Goal: Task Accomplishment & Management: Use online tool/utility

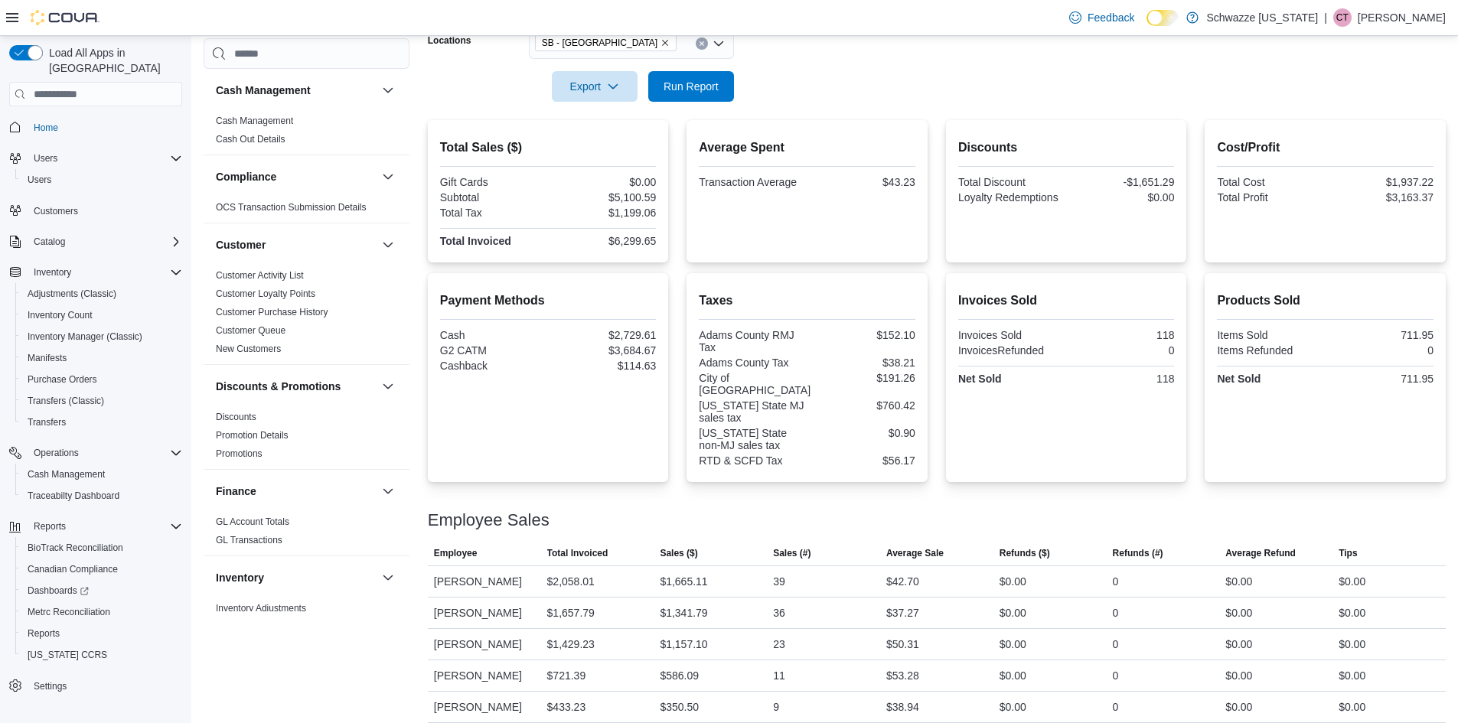
scroll to position [766, 0]
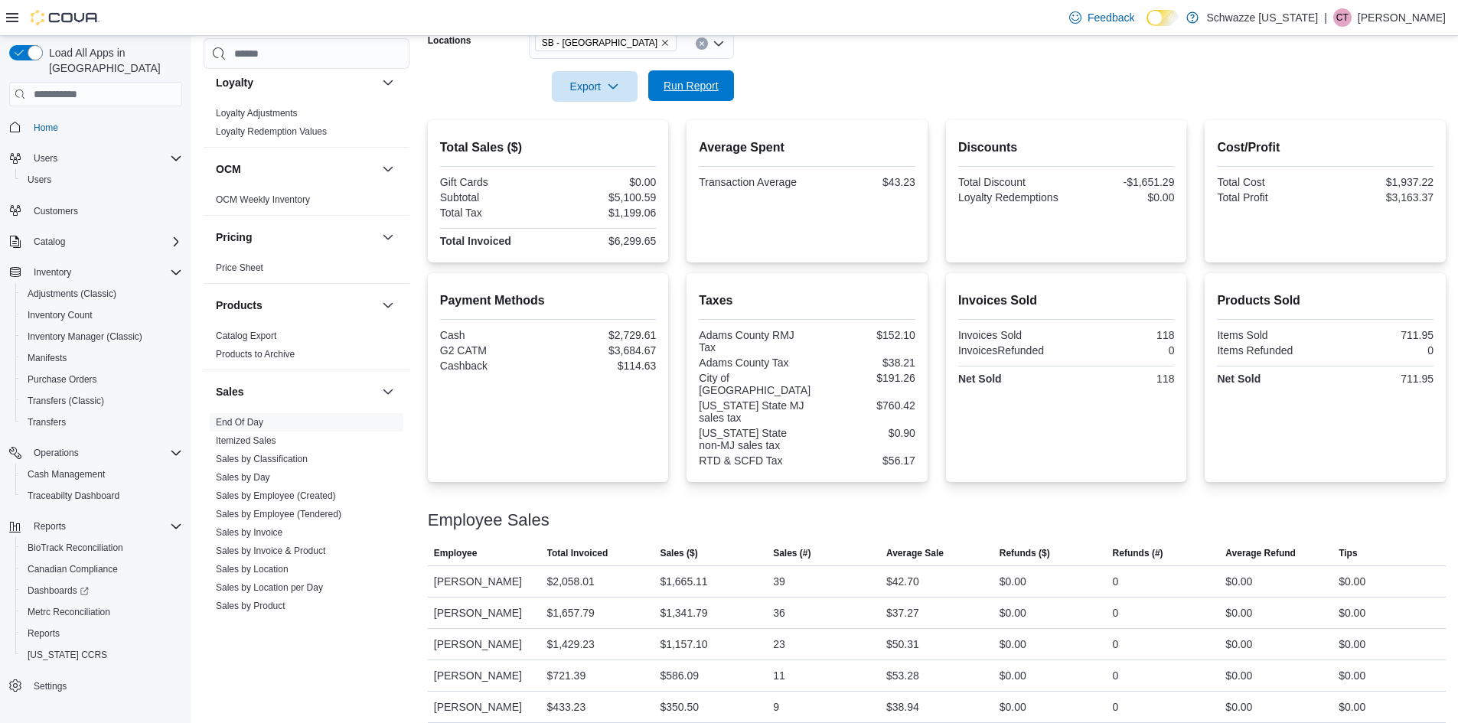
click at [668, 89] on span "Run Report" at bounding box center [691, 85] width 55 height 15
click at [704, 74] on span "Run Report" at bounding box center [691, 85] width 67 height 31
click at [708, 94] on span "Run Report" at bounding box center [691, 85] width 67 height 31
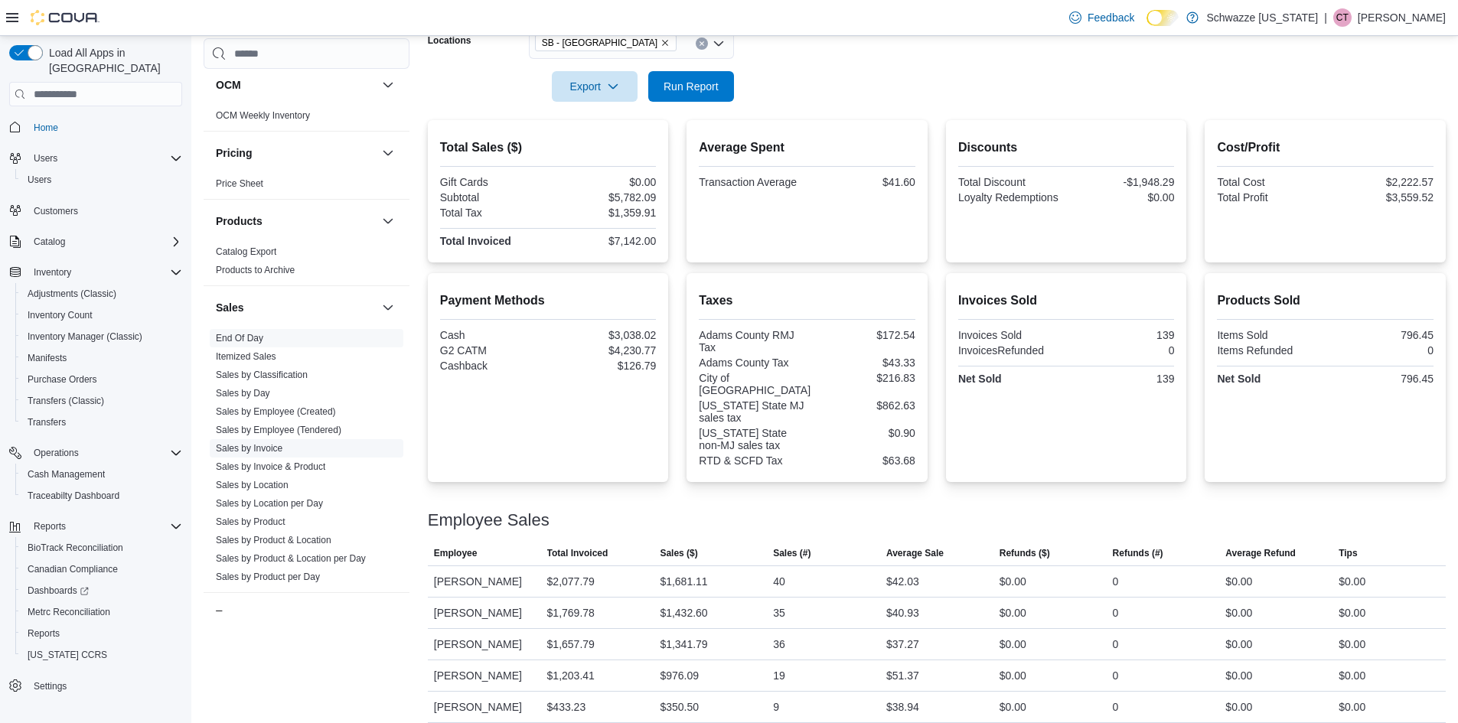
scroll to position [919, 0]
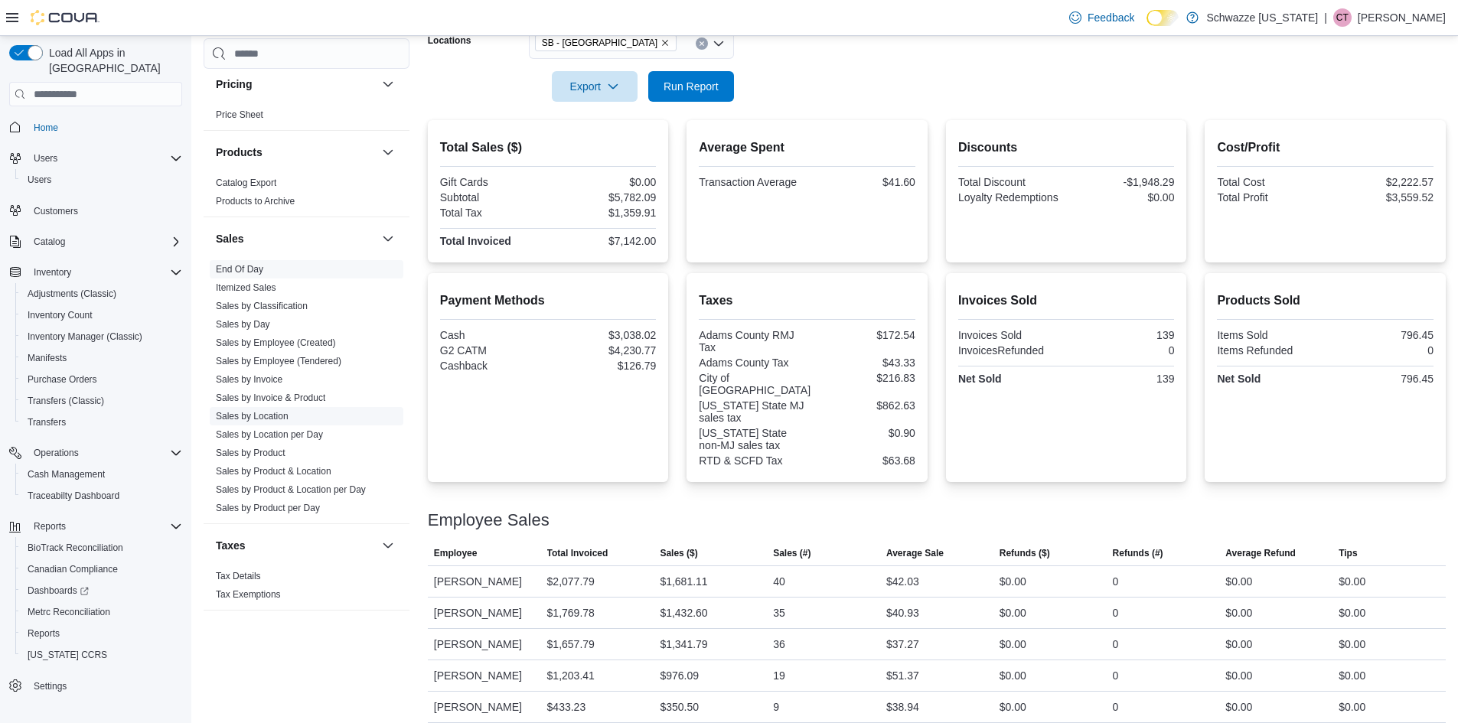
click at [266, 416] on link "Sales by Location" at bounding box center [252, 416] width 73 height 11
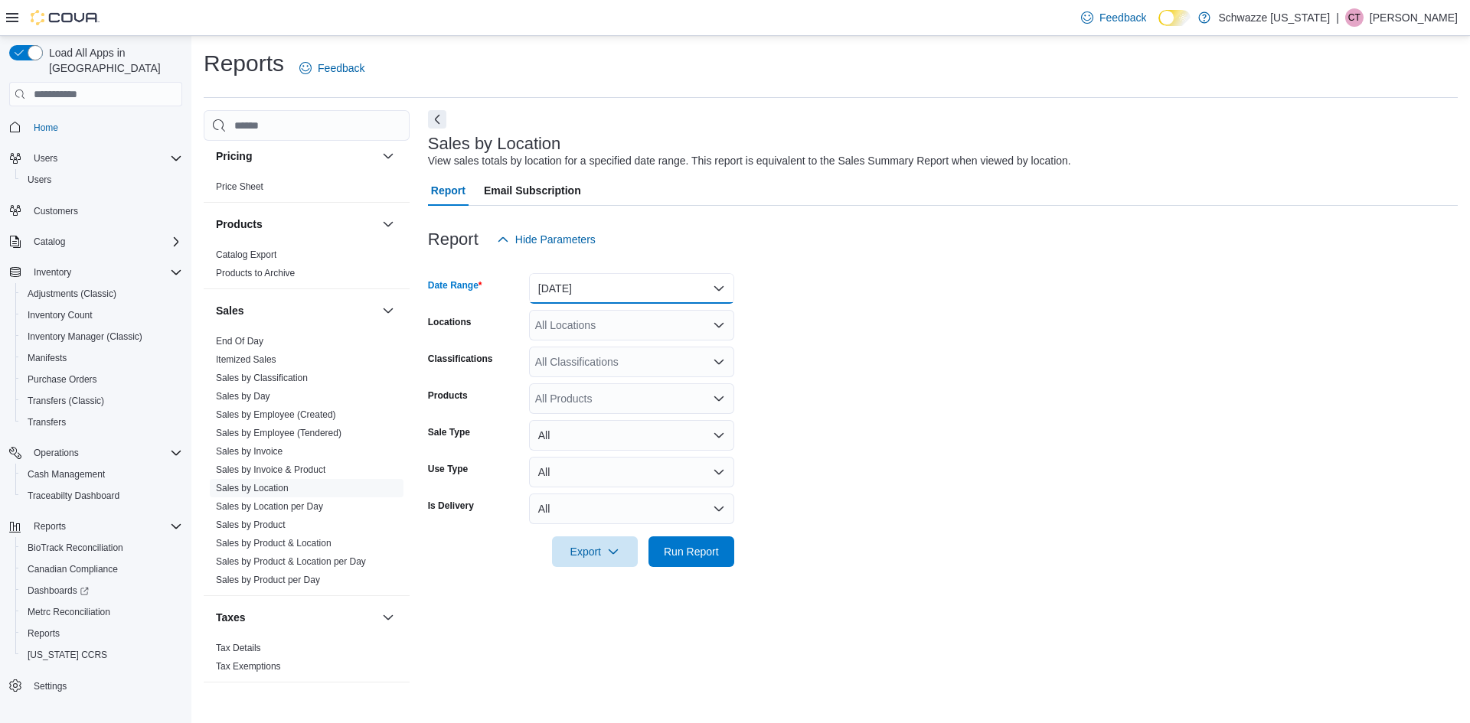
click at [598, 281] on button "[DATE]" at bounding box center [631, 288] width 205 height 31
click at [600, 344] on span "[DATE]" at bounding box center [641, 350] width 175 height 18
click at [599, 323] on div "All Locations" at bounding box center [631, 325] width 205 height 31
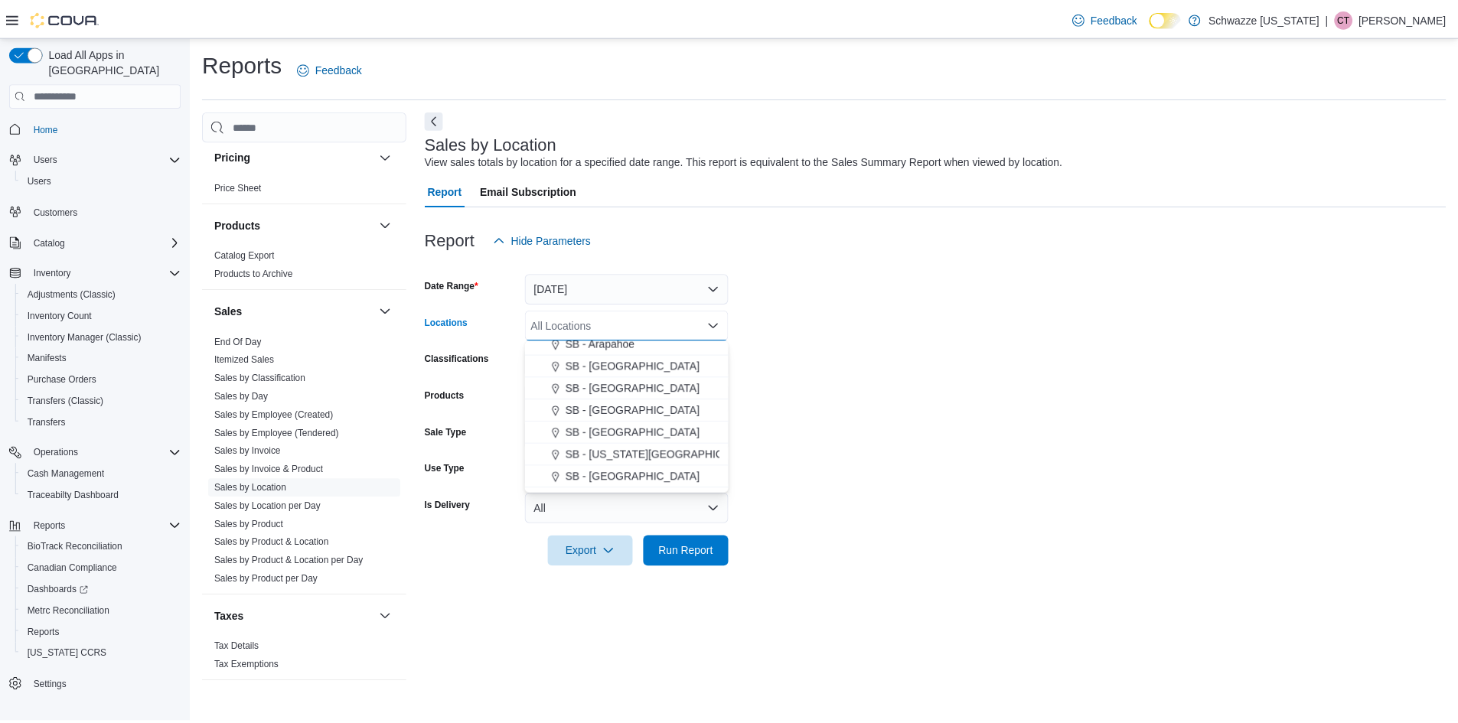
scroll to position [306, 0]
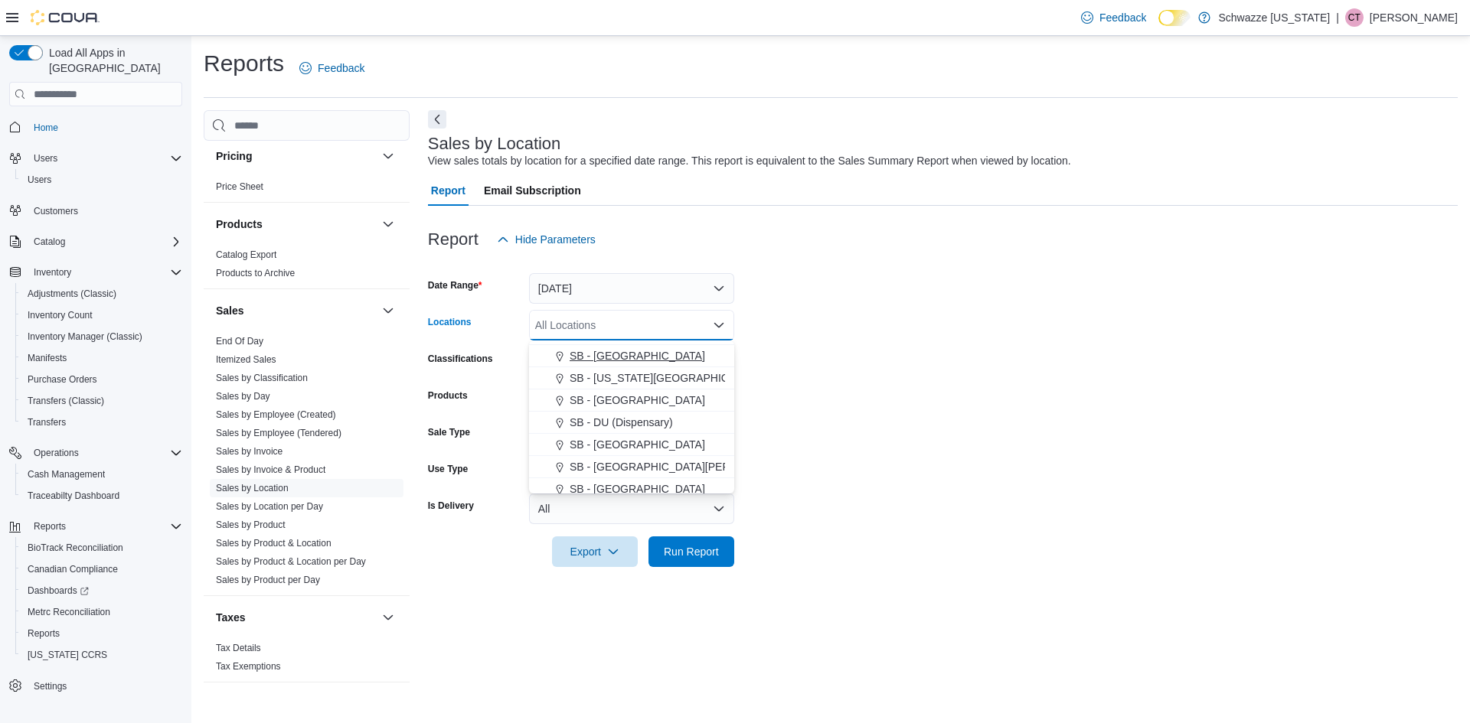
click at [626, 350] on span "SB - [GEOGRAPHIC_DATA]" at bounding box center [638, 355] width 136 height 15
click at [852, 539] on form "Date Range [DATE] Locations [GEOGRAPHIC_DATA] - [GEOGRAPHIC_DATA] Combo box. Se…" at bounding box center [943, 411] width 1030 height 312
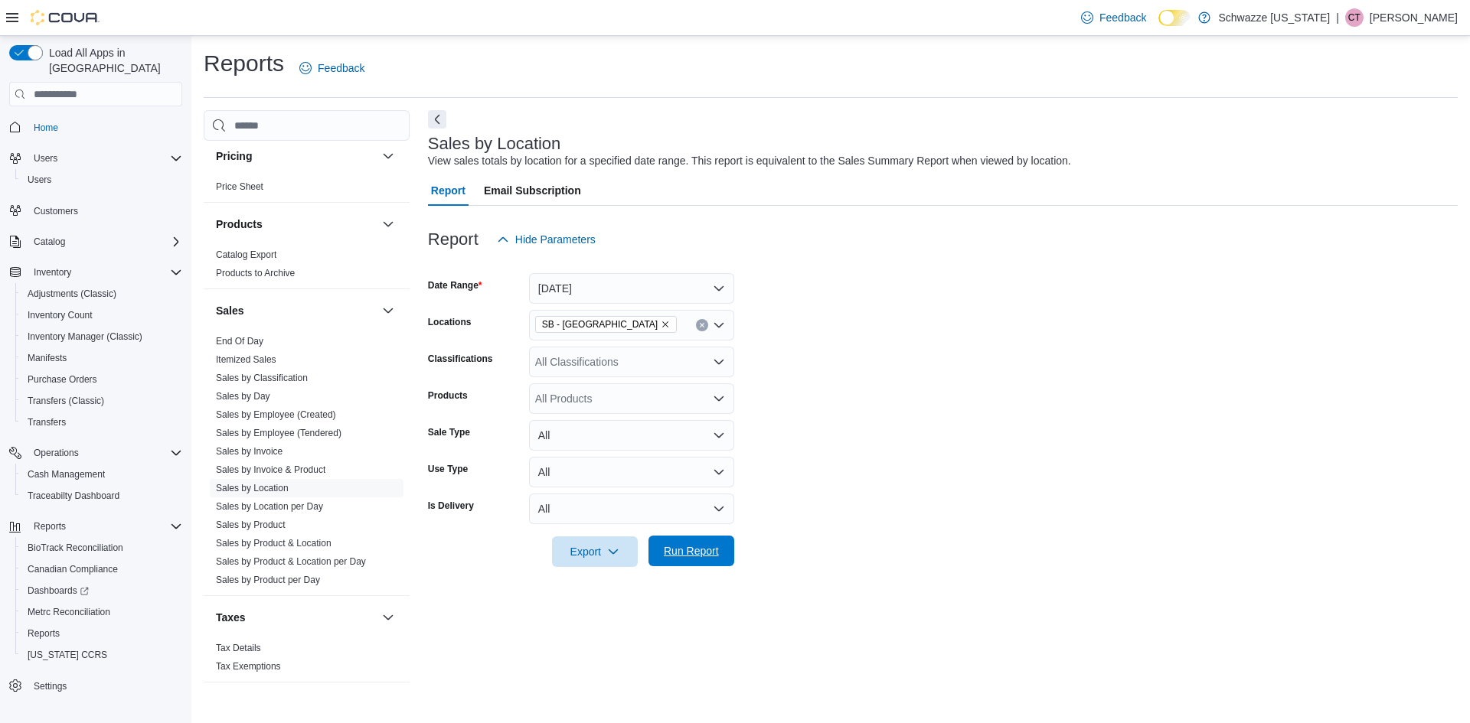
click at [721, 541] on span "Run Report" at bounding box center [691, 551] width 67 height 31
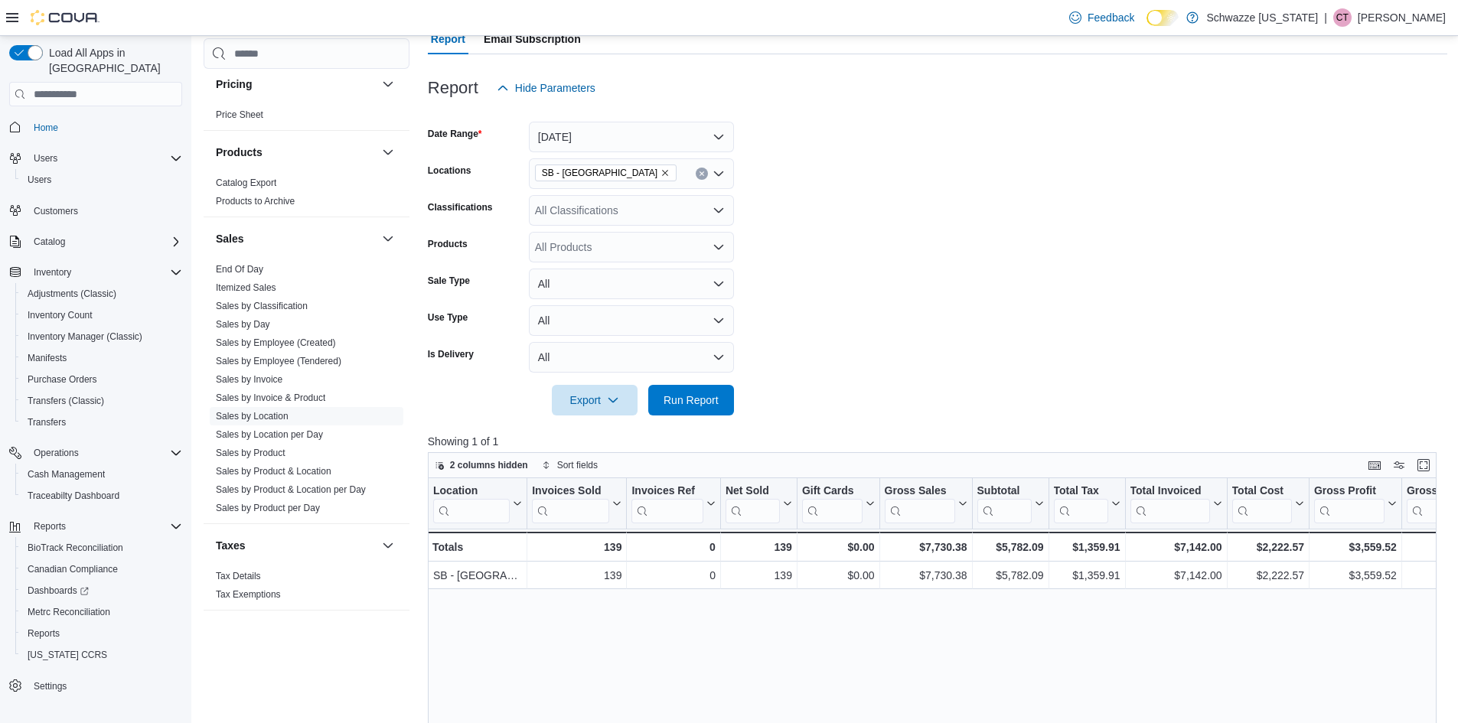
scroll to position [153, 0]
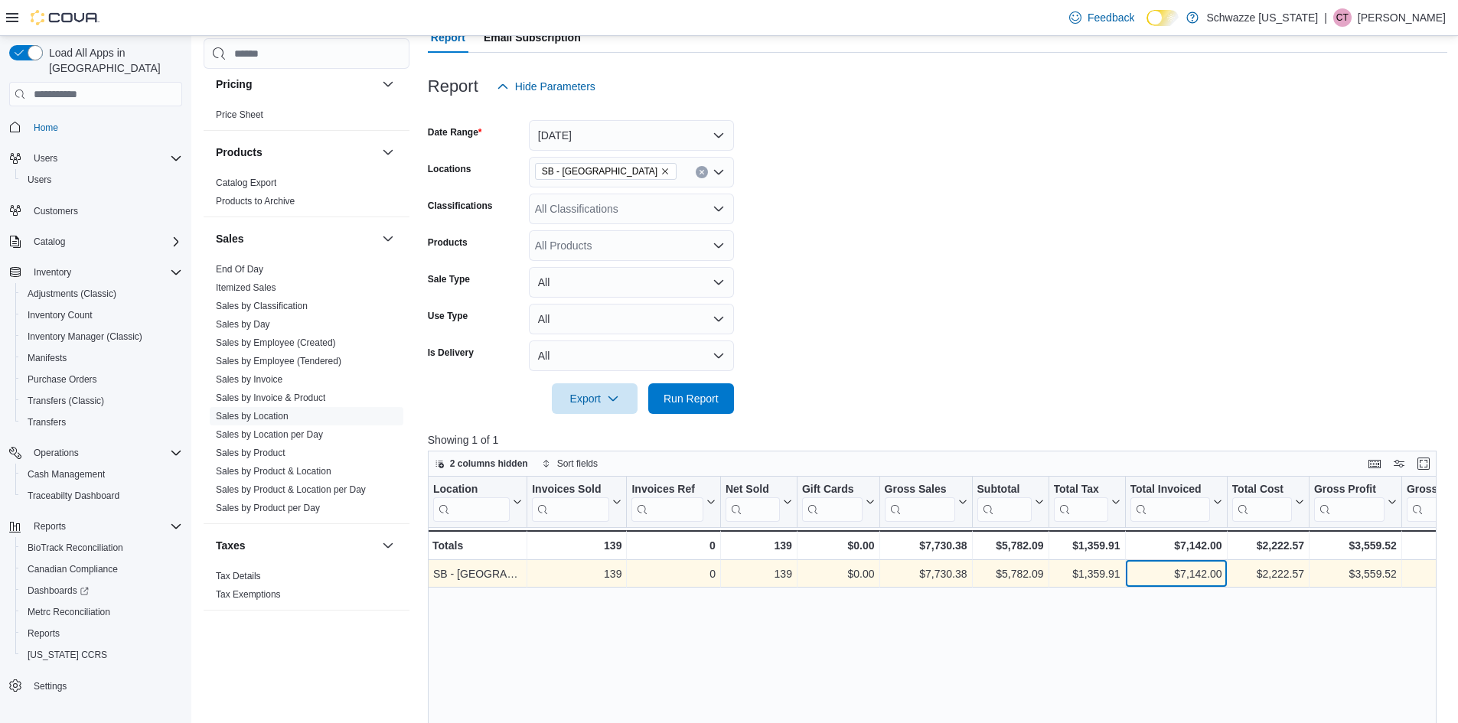
click at [1151, 561] on div "$7,142.00 - Total Invoiced, column 9, row 1" at bounding box center [1176, 574] width 102 height 28
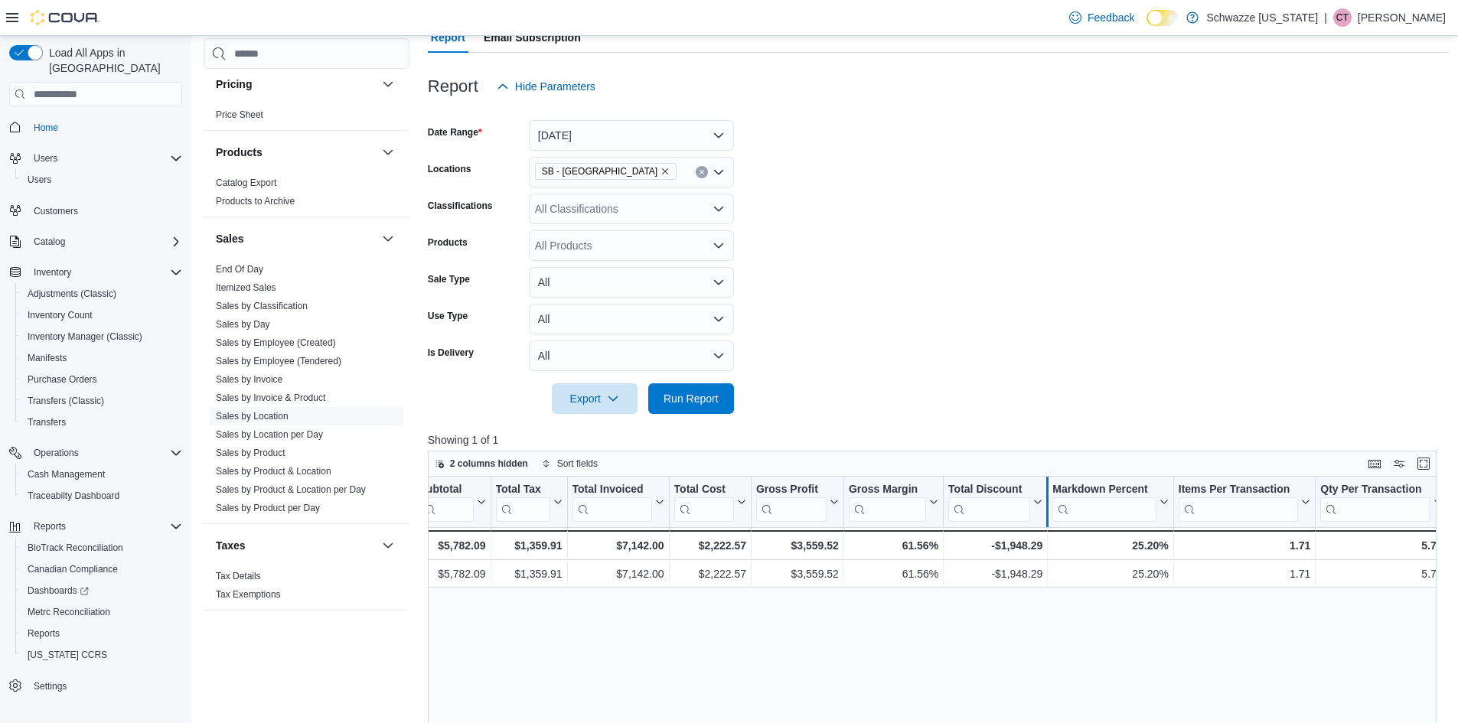
scroll to position [0, 694]
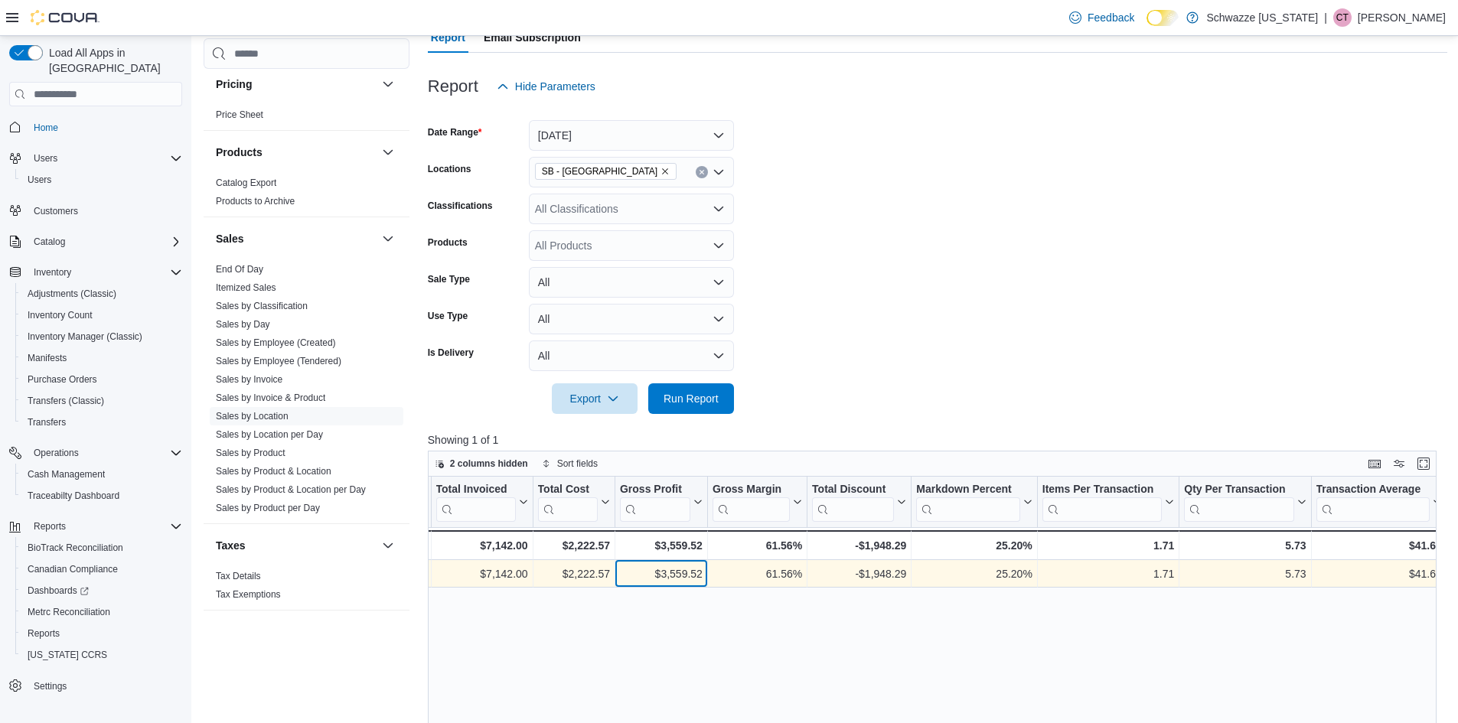
click at [701, 565] on div "$3,559.52" at bounding box center [661, 574] width 83 height 18
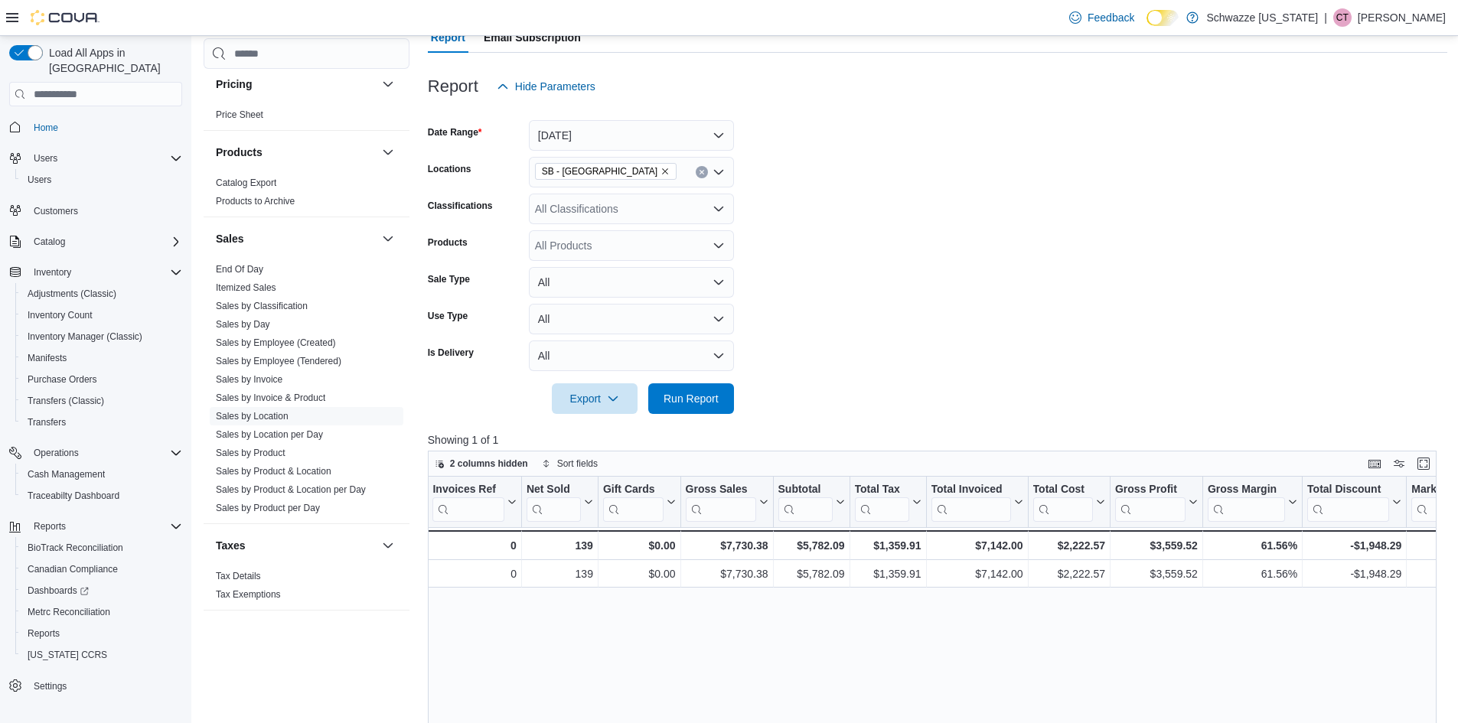
scroll to position [0, 0]
